Goal: Information Seeking & Learning: Find specific fact

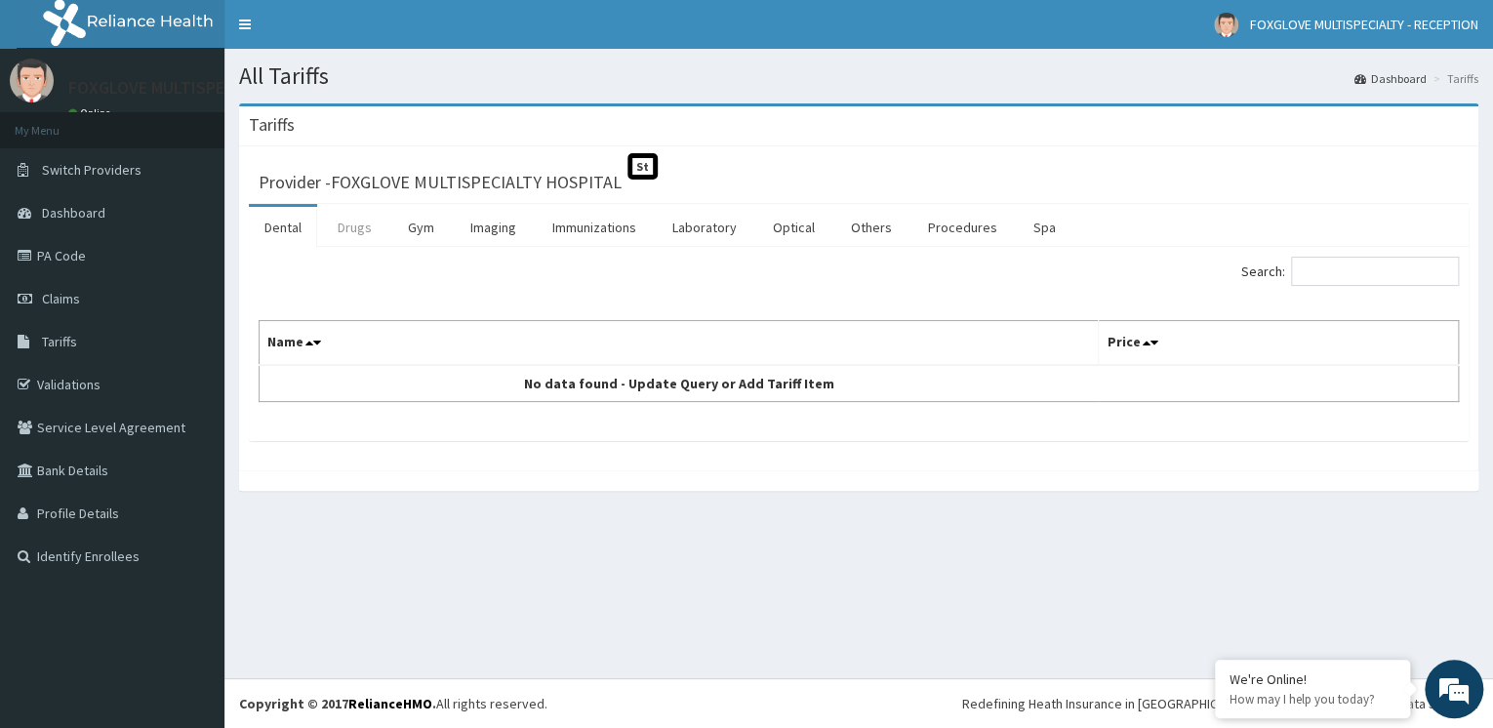
click at [364, 234] on link "Drugs" at bounding box center [354, 227] width 65 height 41
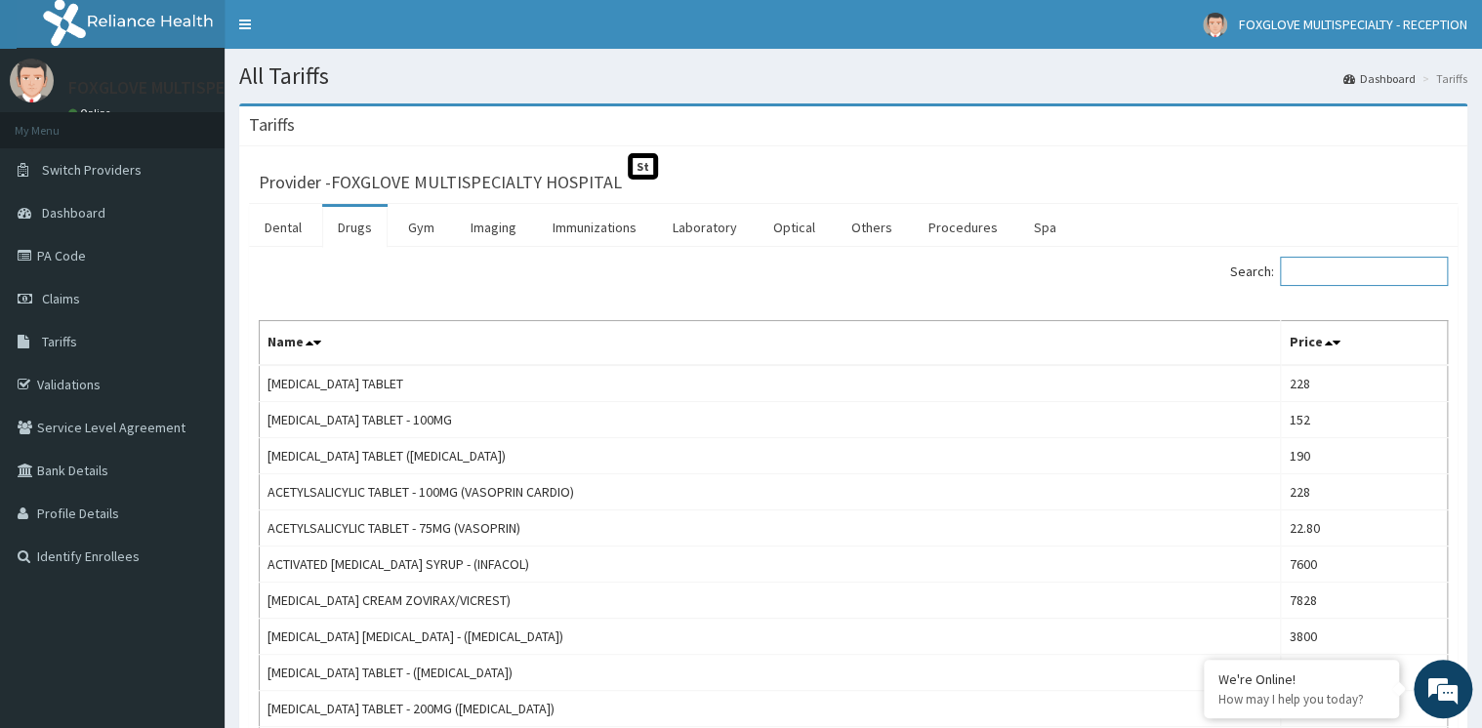
click at [1308, 267] on input "Search:" at bounding box center [1364, 271] width 168 height 29
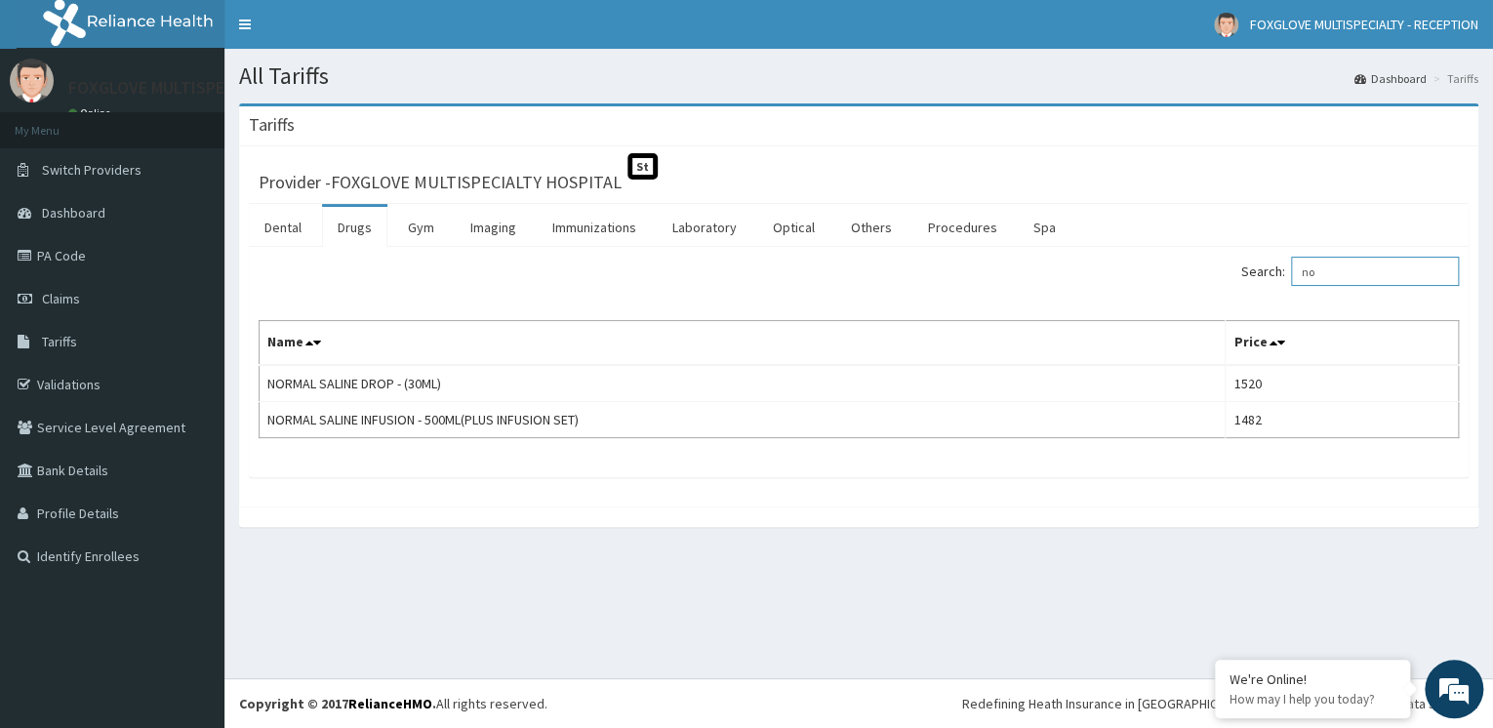
type input "n"
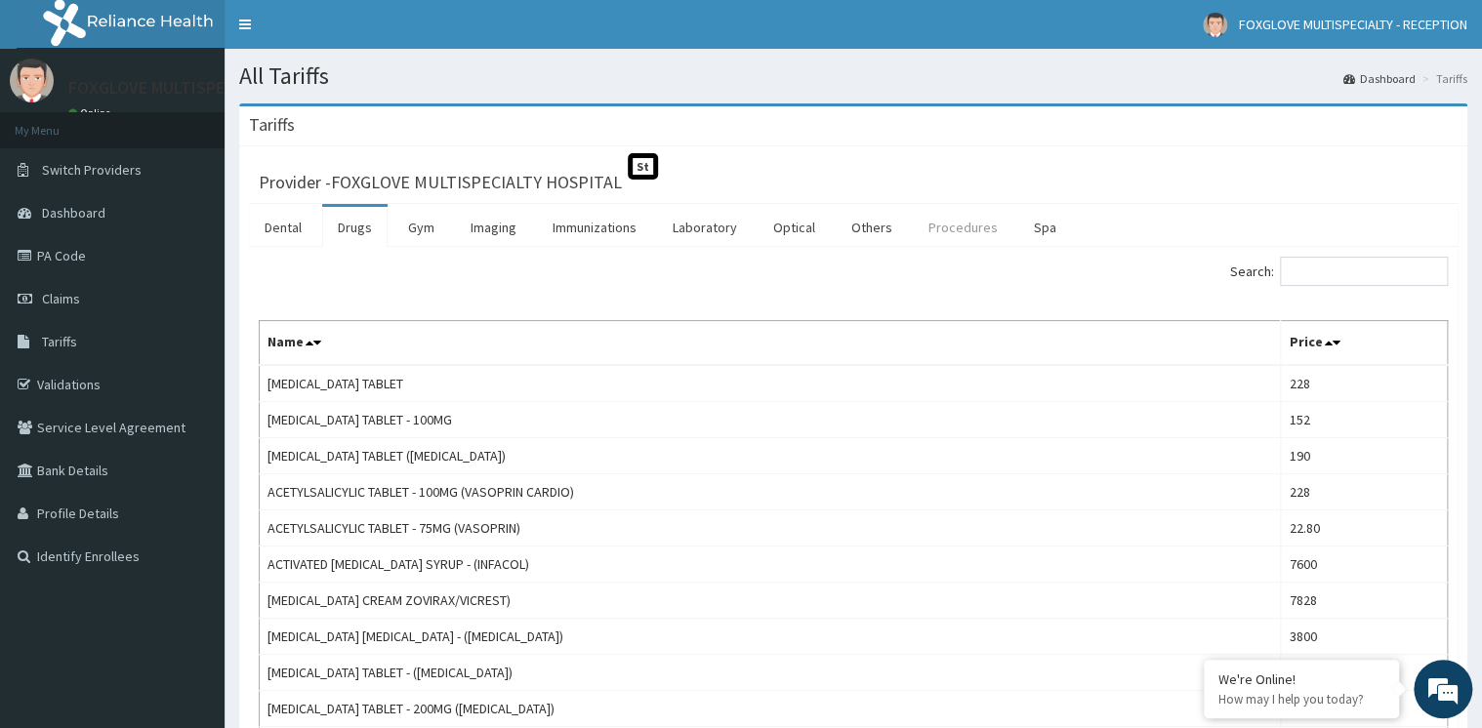
click at [938, 236] on link "Procedures" at bounding box center [963, 227] width 101 height 41
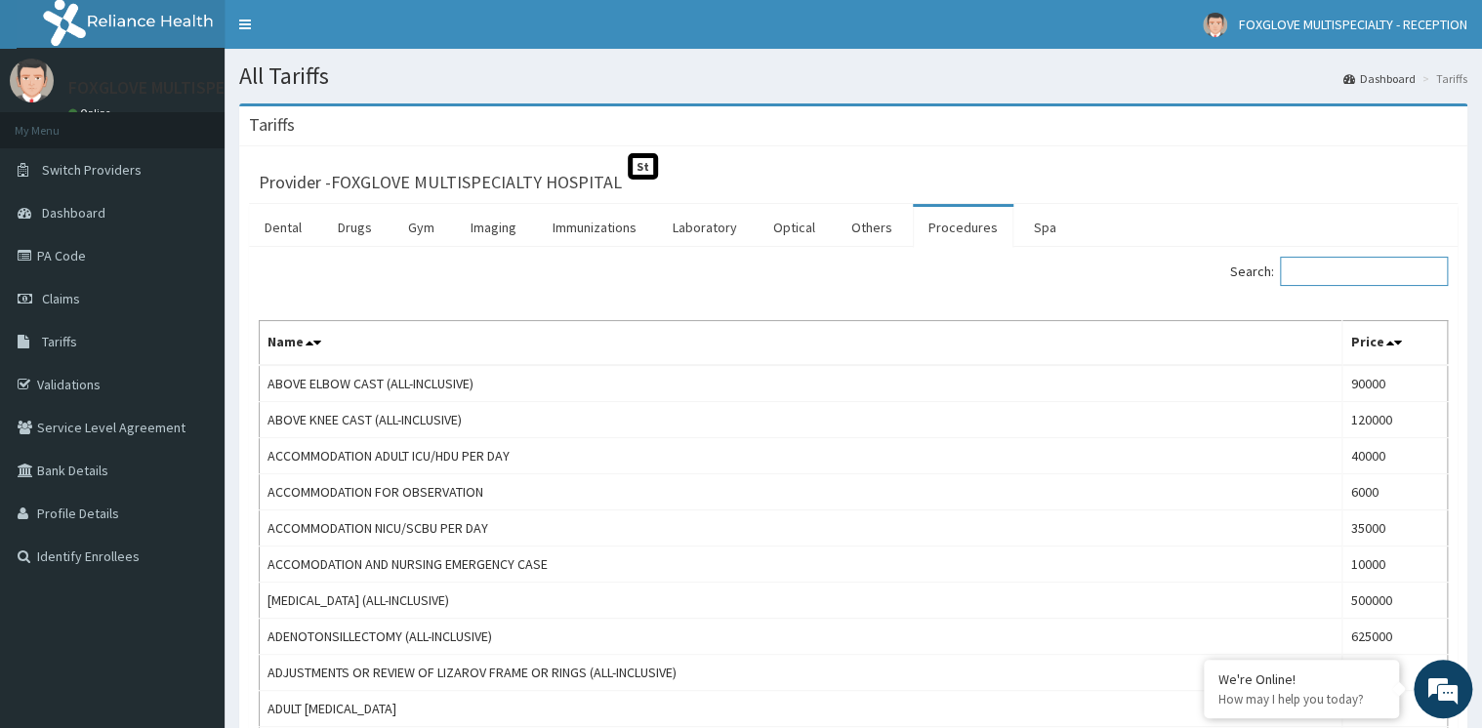
click at [1325, 271] on input "Search:" at bounding box center [1364, 271] width 168 height 29
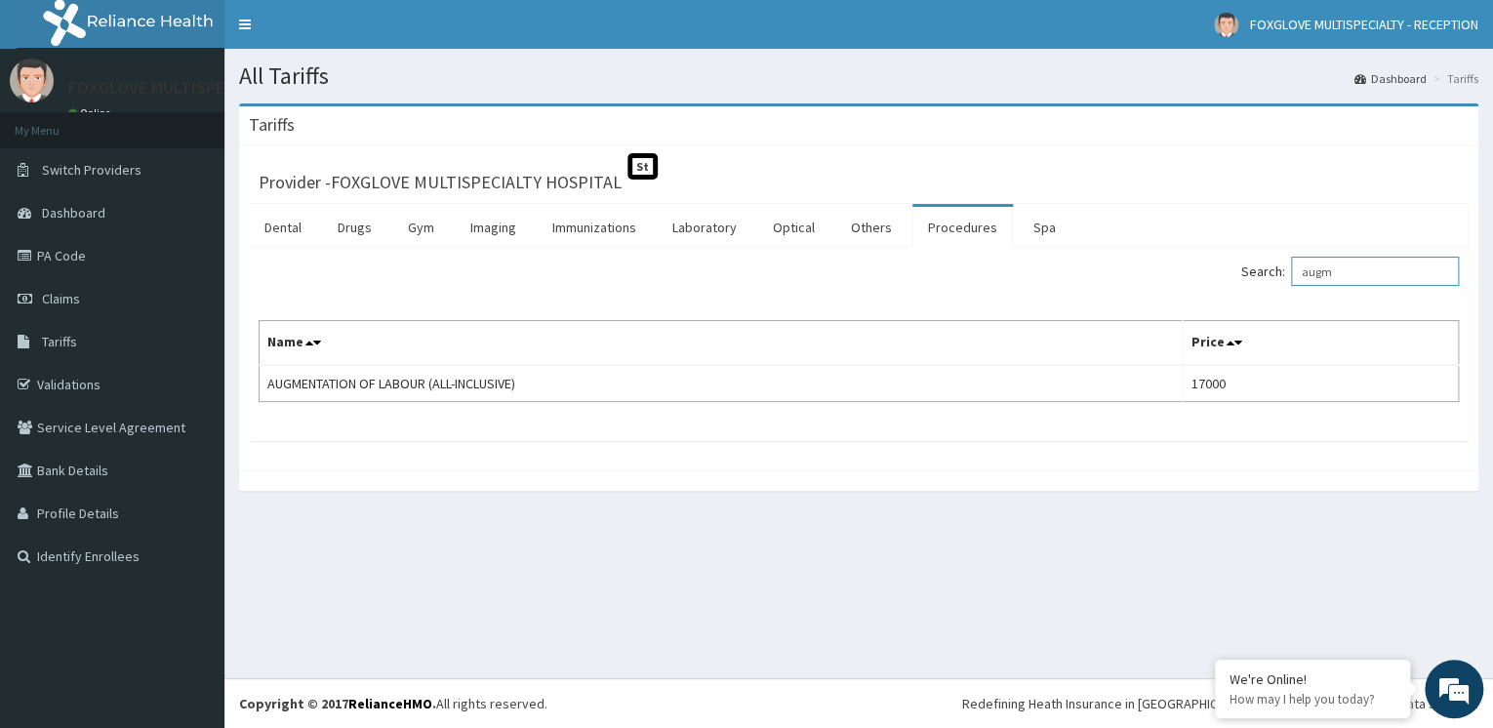
click at [1363, 275] on input "augm" at bounding box center [1375, 271] width 168 height 29
type input "a"
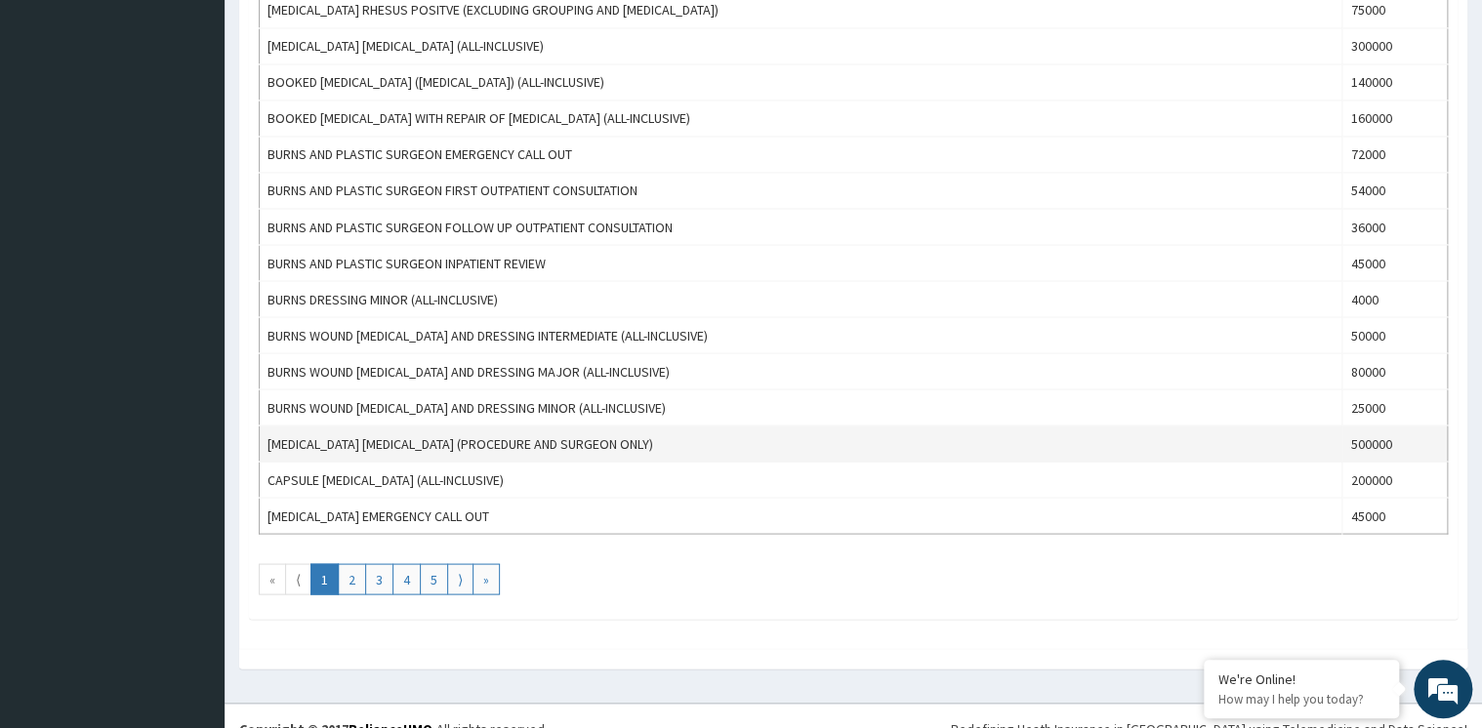
scroll to position [1640, 0]
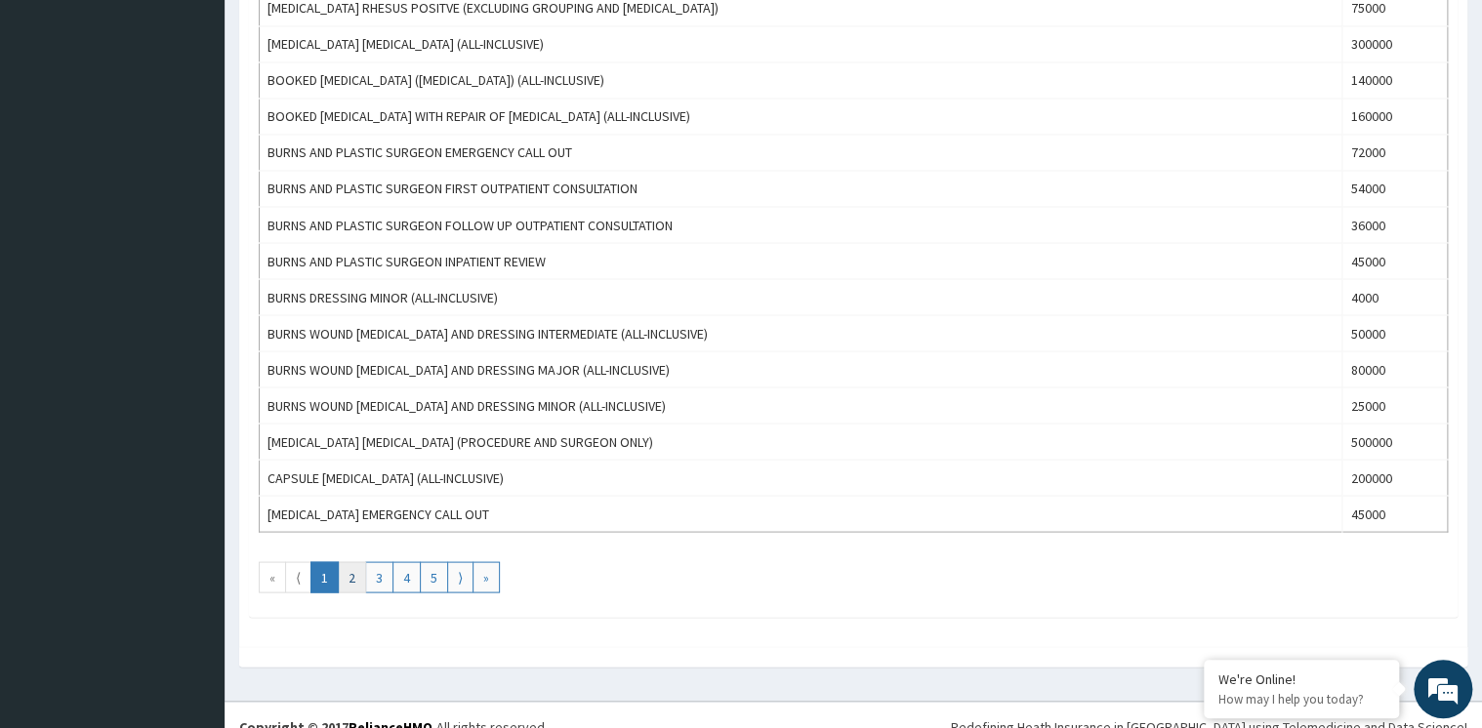
click at [349, 569] on link "2" at bounding box center [352, 576] width 28 height 31
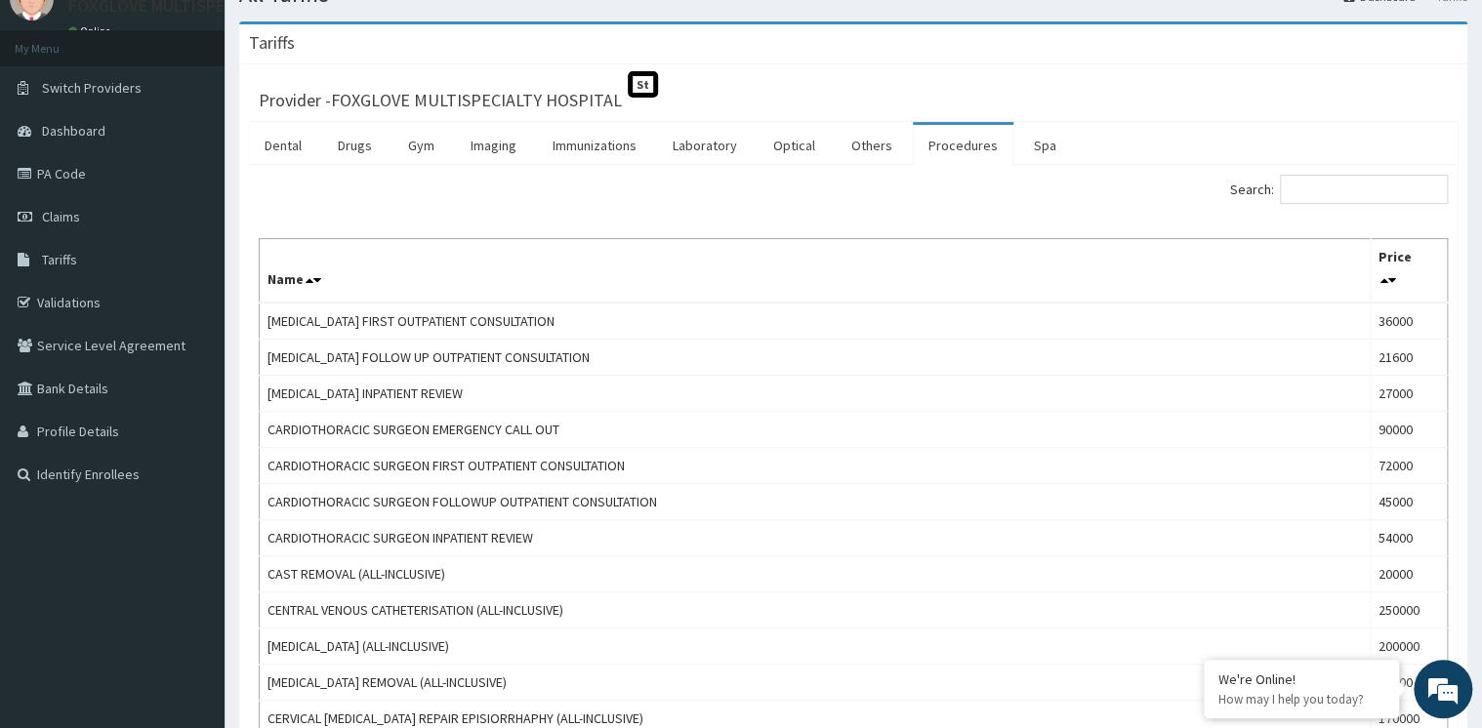
scroll to position [0, 0]
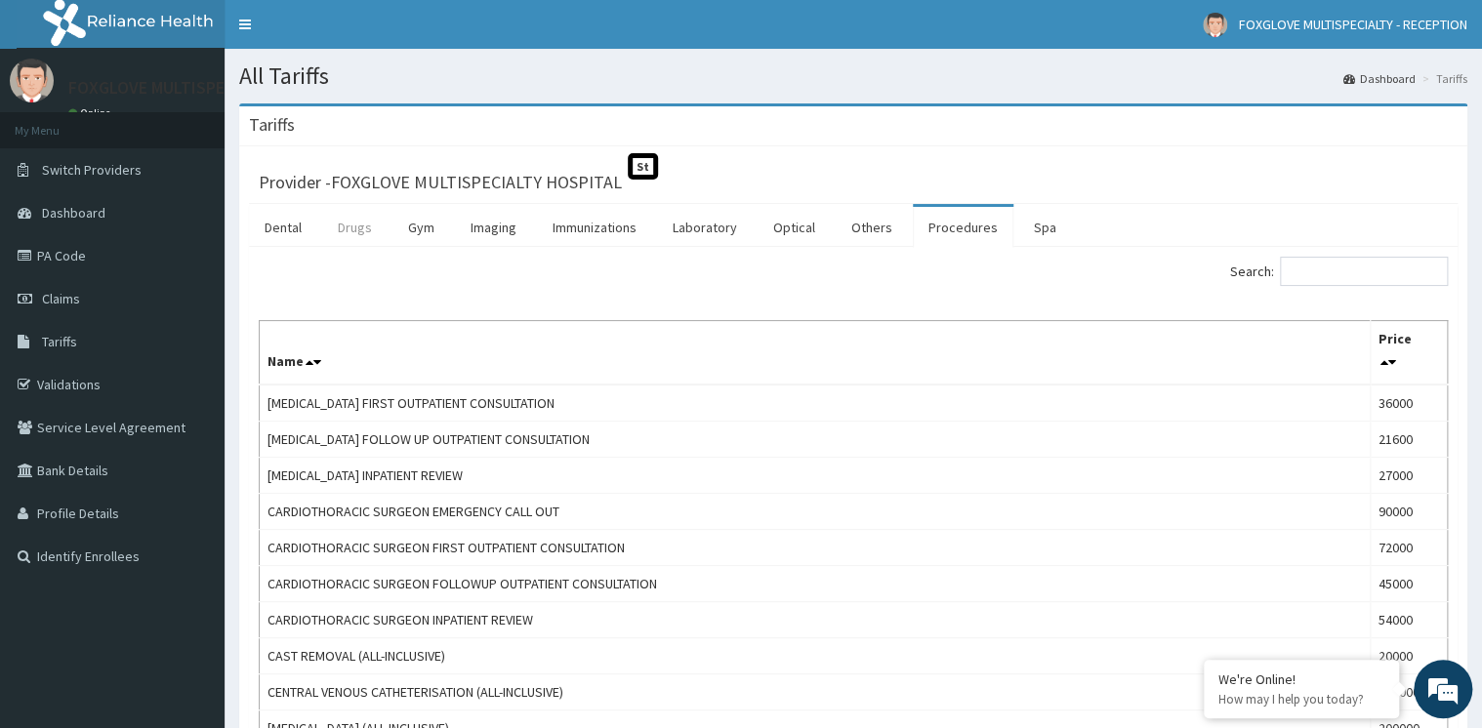
click at [363, 233] on link "Drugs" at bounding box center [354, 227] width 65 height 41
